Goal: Information Seeking & Learning: Learn about a topic

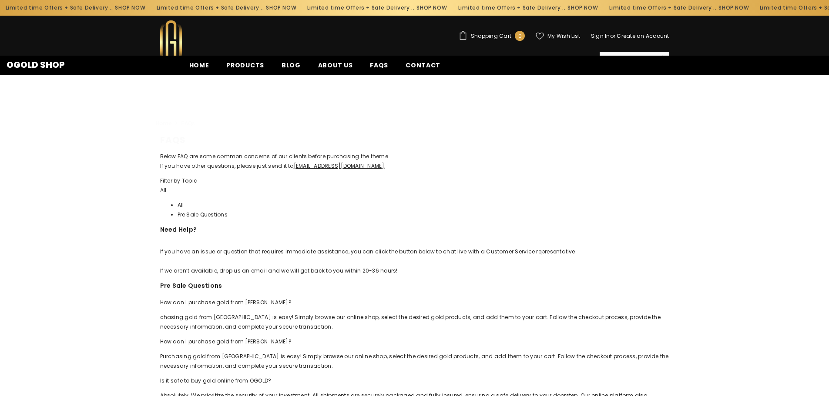
scroll to position [195, 0]
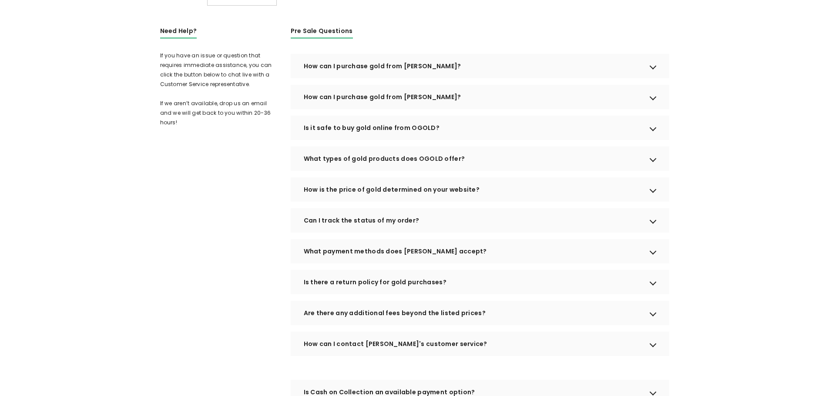
click at [654, 140] on div "Is it safe to buy gold online from OGOLD?" at bounding box center [480, 128] width 379 height 24
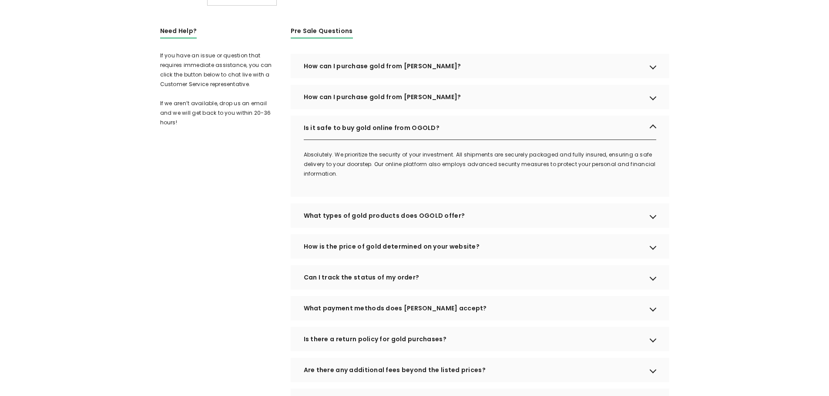
click at [652, 228] on div "What types of gold products does OGOLD offer?" at bounding box center [480, 216] width 379 height 24
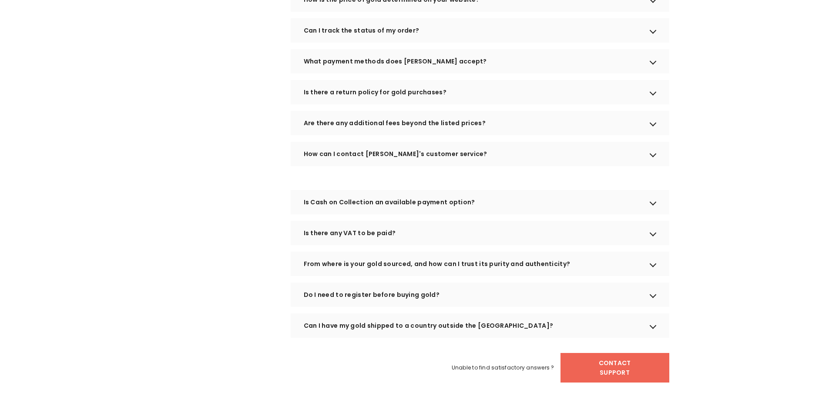
scroll to position [500, 0]
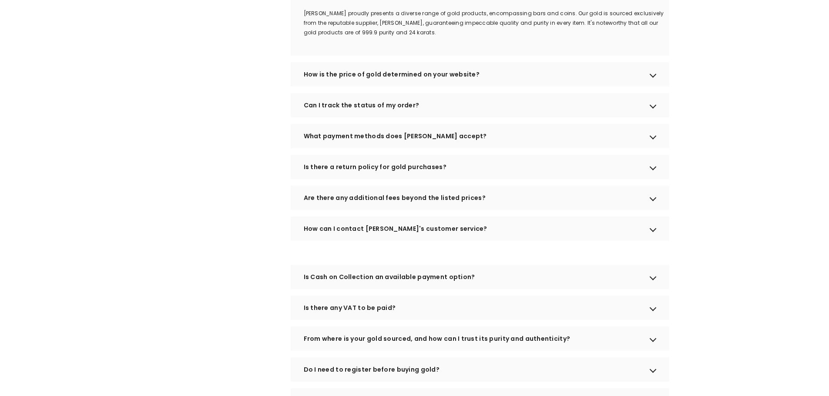
scroll to position [522, 0]
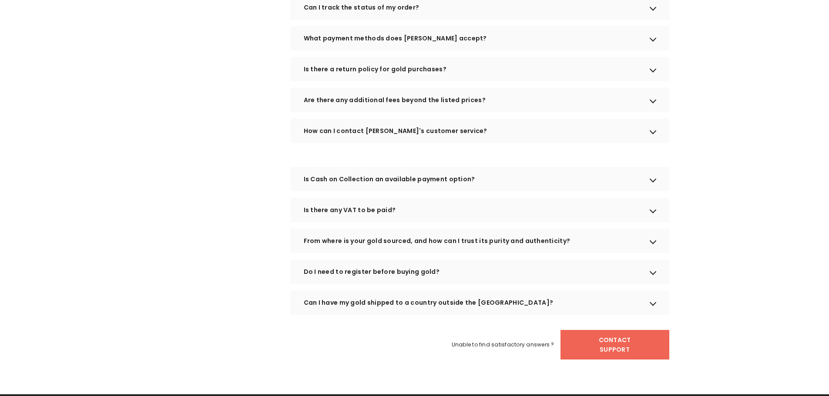
click at [474, 311] on div "Can I have my gold shipped to a country outside the [GEOGRAPHIC_DATA]?" at bounding box center [480, 303] width 379 height 24
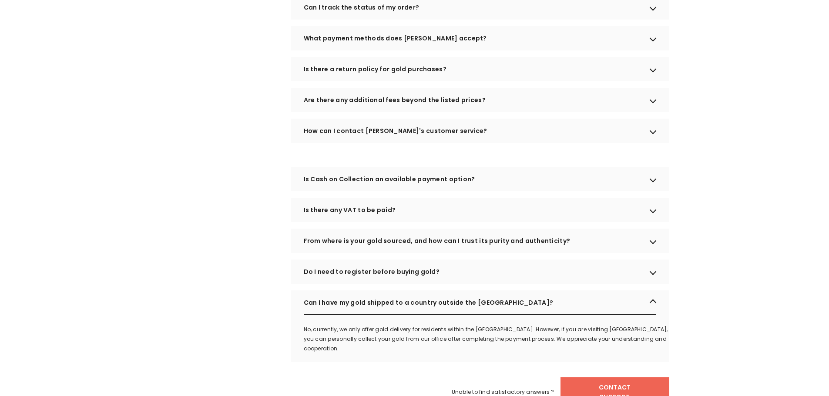
click at [364, 279] on div "Do I need to register before buying gold?" at bounding box center [480, 272] width 379 height 24
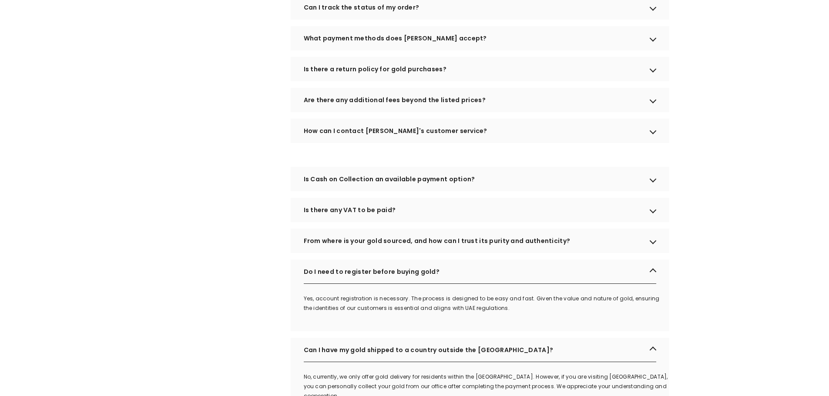
click at [389, 253] on div "From where is your gold sourced, and how can I trust its purity and authenticit…" at bounding box center [480, 241] width 379 height 24
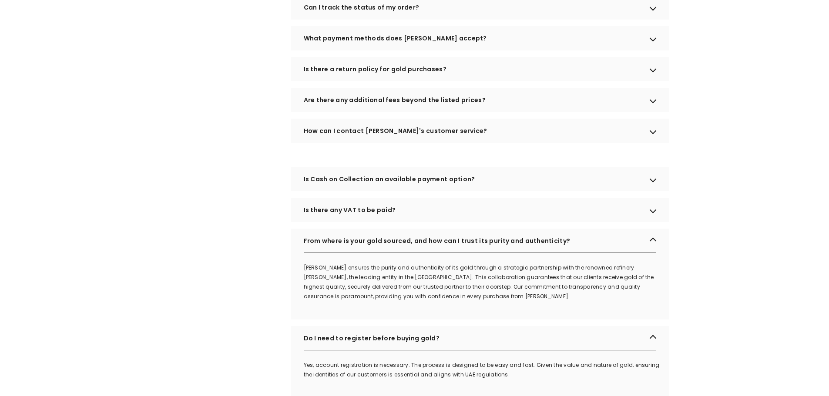
click at [351, 222] on div "Is there any VAT to be paid?" at bounding box center [480, 210] width 379 height 24
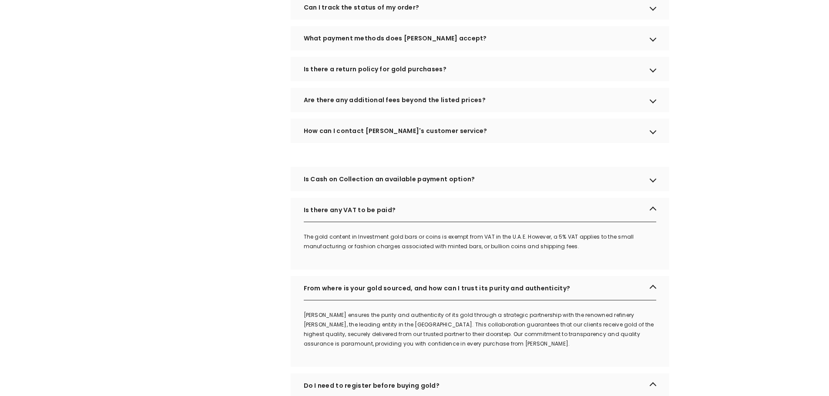
click at [363, 190] on div "Is Cash on Collection an available payment option?" at bounding box center [480, 179] width 379 height 24
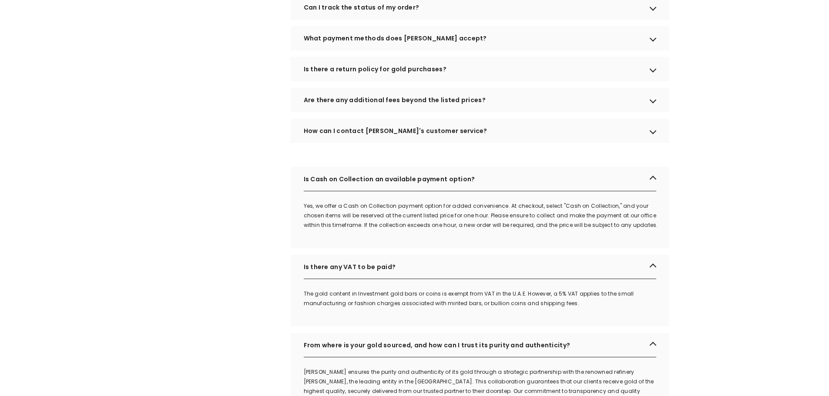
click at [384, 138] on div "How can I contact [PERSON_NAME]'s customer service?" at bounding box center [480, 131] width 379 height 24
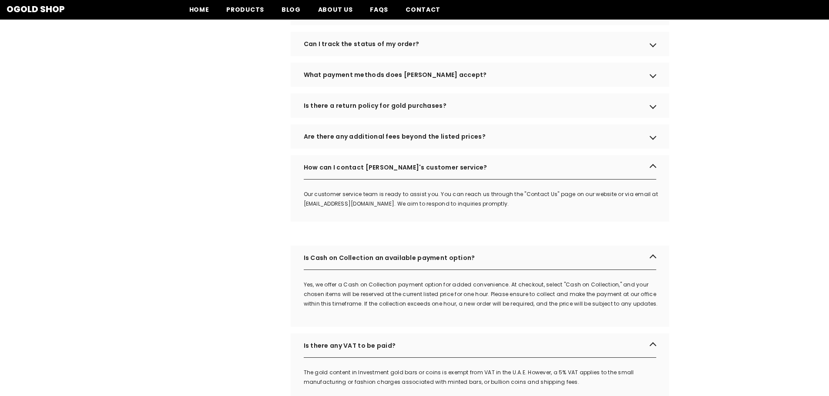
scroll to position [435, 0]
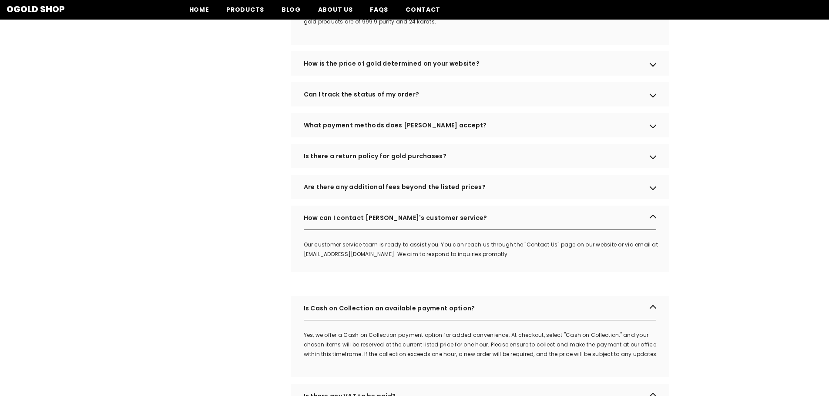
click at [390, 195] on div "Are there any additional fees beyond the listed prices?" at bounding box center [480, 187] width 379 height 24
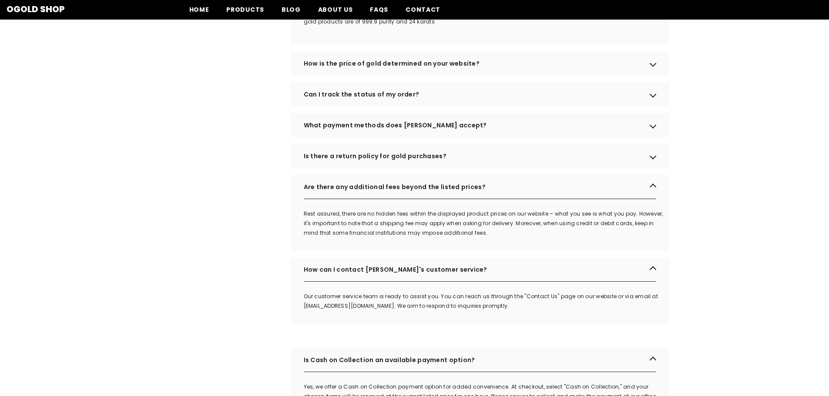
click at [409, 138] on div "What payment methods does [PERSON_NAME] accept?" at bounding box center [480, 125] width 379 height 24
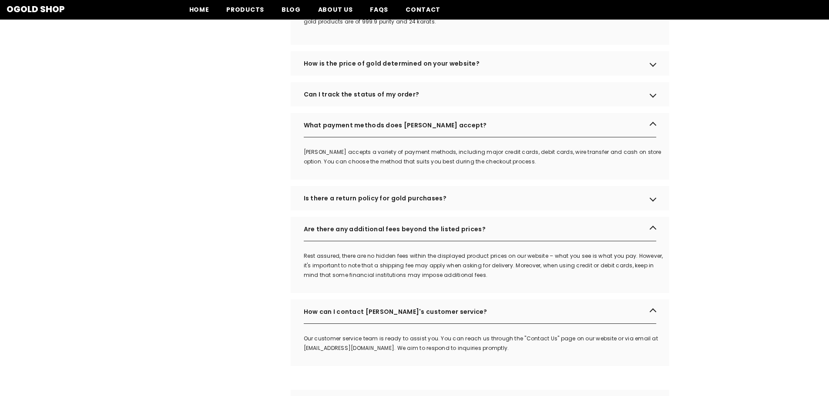
click at [394, 107] on div "Can I track the status of my order?" at bounding box center [480, 94] width 379 height 24
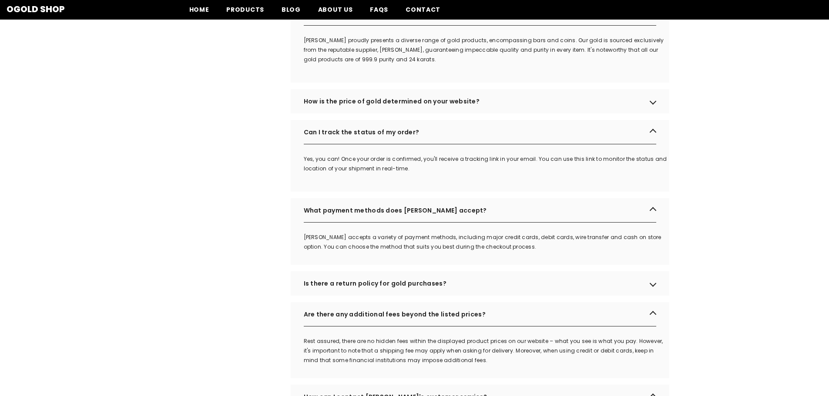
scroll to position [348, 0]
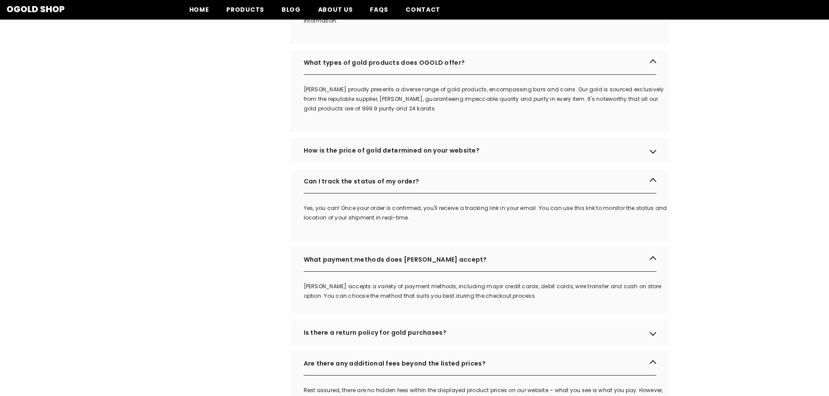
click at [424, 163] on div "How is the price of gold determined on your website?" at bounding box center [480, 150] width 379 height 24
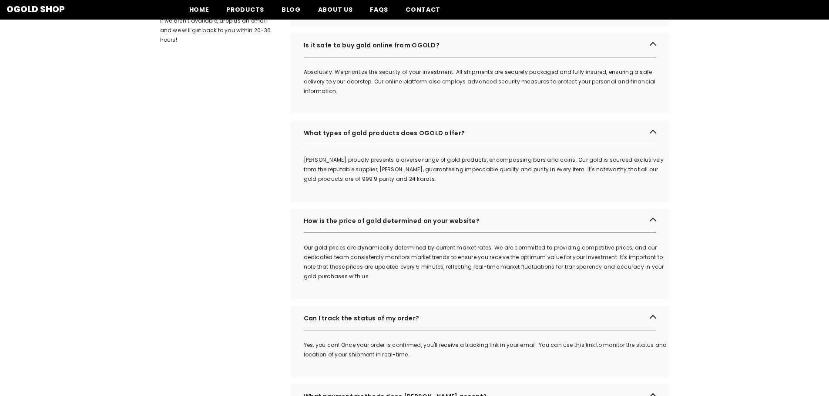
scroll to position [174, 0]
